Goal: Task Accomplishment & Management: Use online tool/utility

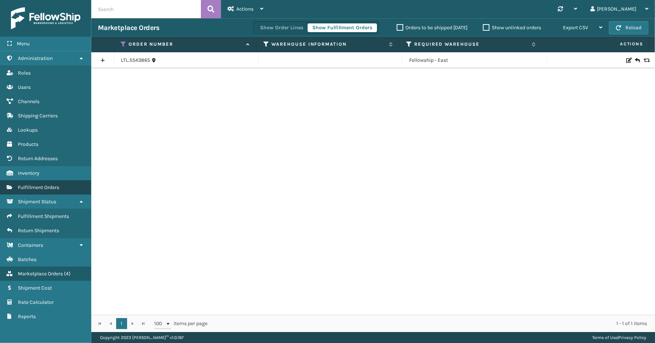
click at [32, 184] on span "Fulfillment Orders" at bounding box center [38, 187] width 41 height 6
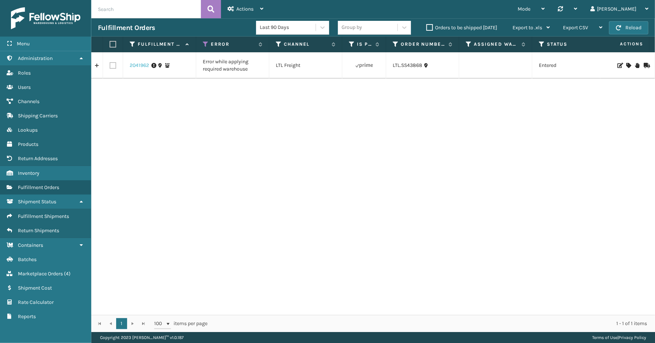
click at [138, 66] on link "2041962" at bounding box center [139, 65] width 19 height 7
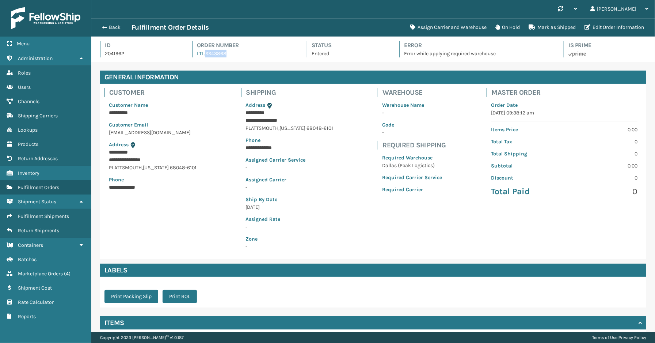
drag, startPoint x: 233, startPoint y: 53, endPoint x: 204, endPoint y: 57, distance: 29.1
click at [204, 57] on div "Order Number LTL.SS43868" at bounding box center [243, 49] width 102 height 16
copy link "SS43868"
click at [466, 25] on button "Assign Carrier and Warehouse" at bounding box center [448, 27] width 85 height 15
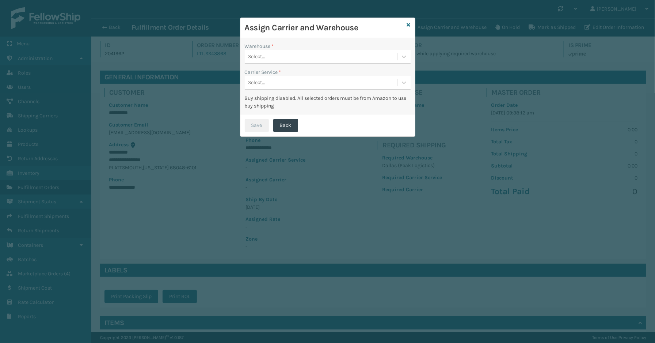
click at [289, 60] on div "Select..." at bounding box center [321, 57] width 152 height 12
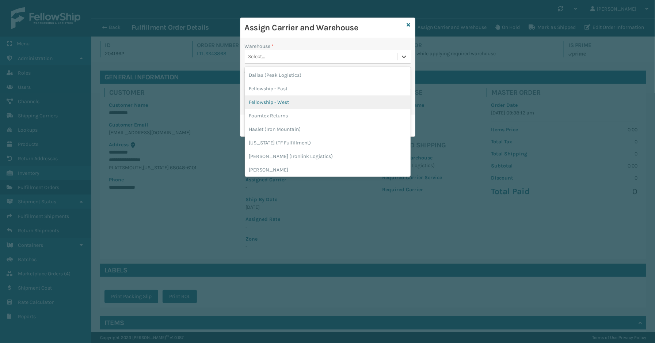
click at [286, 103] on div "Fellowship - West" at bounding box center [328, 102] width 166 height 14
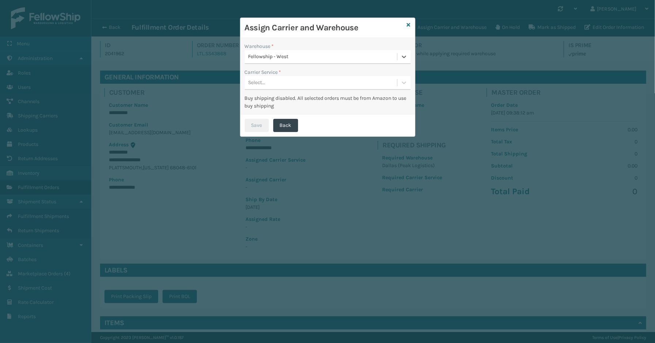
click at [288, 81] on div "Select..." at bounding box center [321, 83] width 152 height 12
drag, startPoint x: 282, startPoint y: 103, endPoint x: 272, endPoint y: 119, distance: 18.7
click at [282, 103] on div "LTL" at bounding box center [328, 101] width 166 height 14
click at [259, 126] on button "Save" at bounding box center [257, 125] width 24 height 13
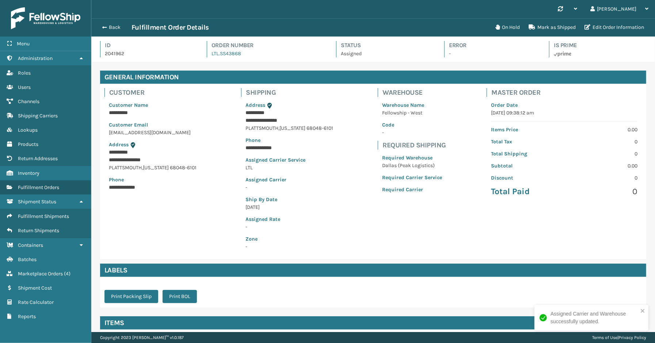
scroll to position [17, 564]
click at [50, 338] on div "Menu Lookups Administration Lookups Roles Lookups Users Lookups Channels Lookup…" at bounding box center [45, 171] width 91 height 343
click at [38, 185] on span "Fulfillment Orders" at bounding box center [38, 187] width 41 height 6
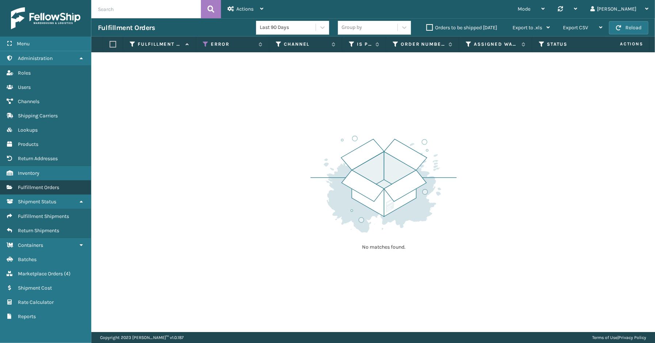
click at [31, 184] on span "Fulfillment Orders" at bounding box center [38, 187] width 41 height 6
